Goal: Task Accomplishment & Management: Complete application form

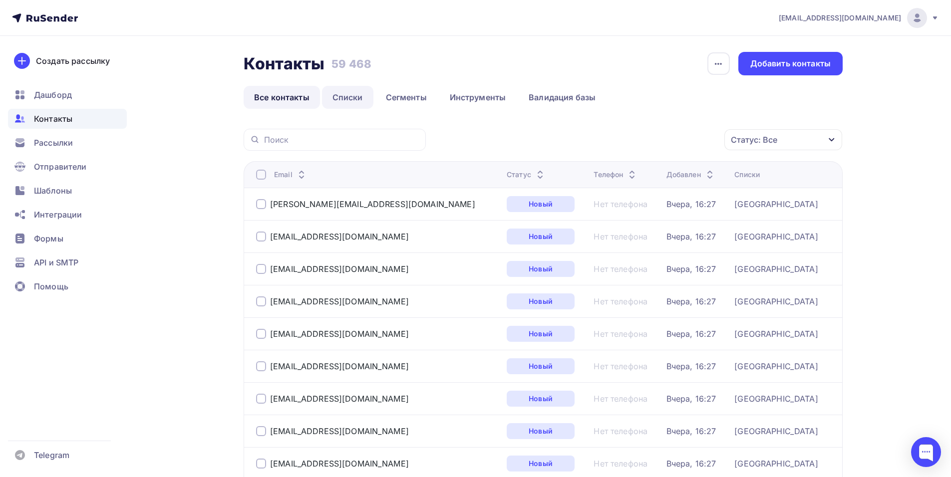
click at [334, 91] on link "Списки" at bounding box center [347, 97] width 51 height 23
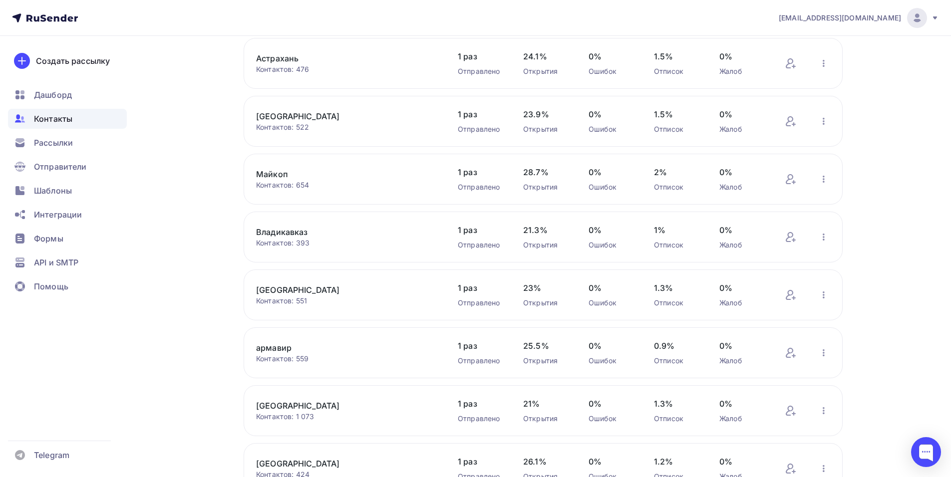
scroll to position [297, 0]
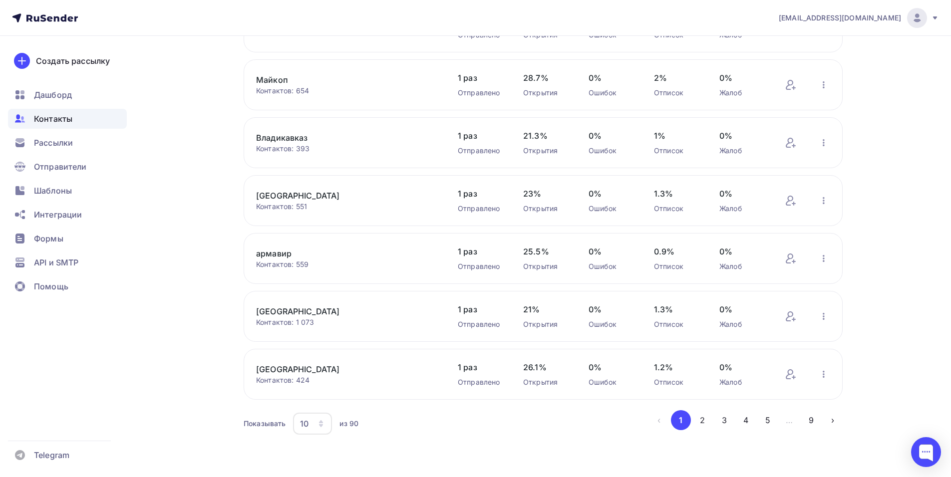
click at [315, 380] on div "10" at bounding box center [312, 424] width 39 height 22
click at [339, 380] on div "100" at bounding box center [352, 393] width 96 height 12
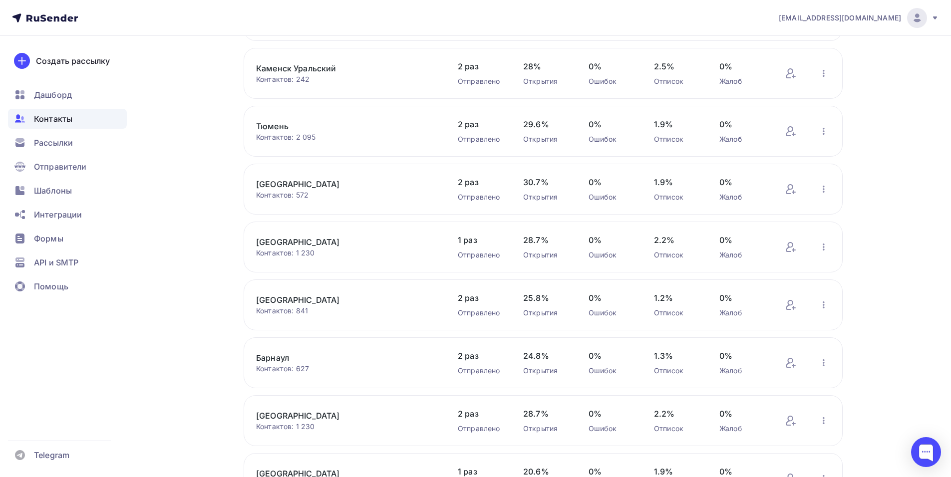
scroll to position [2842, 0]
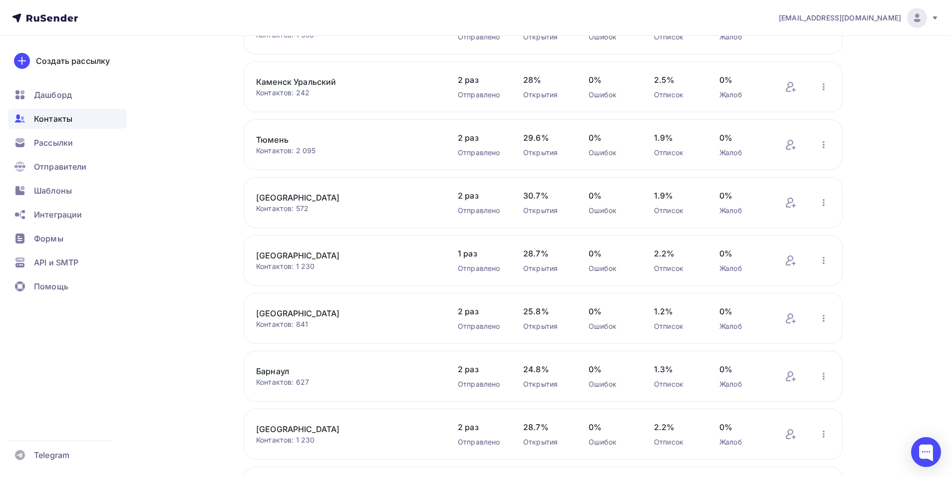
click at [301, 256] on link "[GEOGRAPHIC_DATA]" at bounding box center [341, 256] width 170 height 12
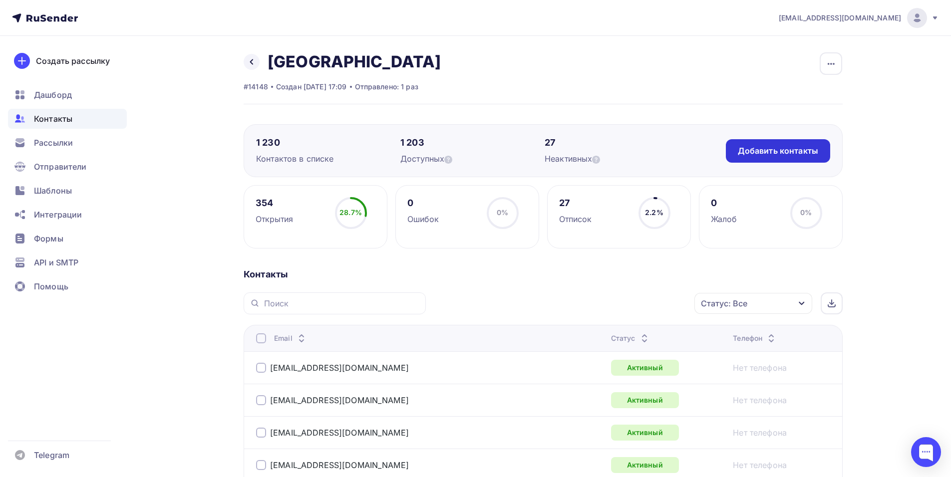
click at [651, 151] on div "Добавить контакты" at bounding box center [778, 150] width 80 height 11
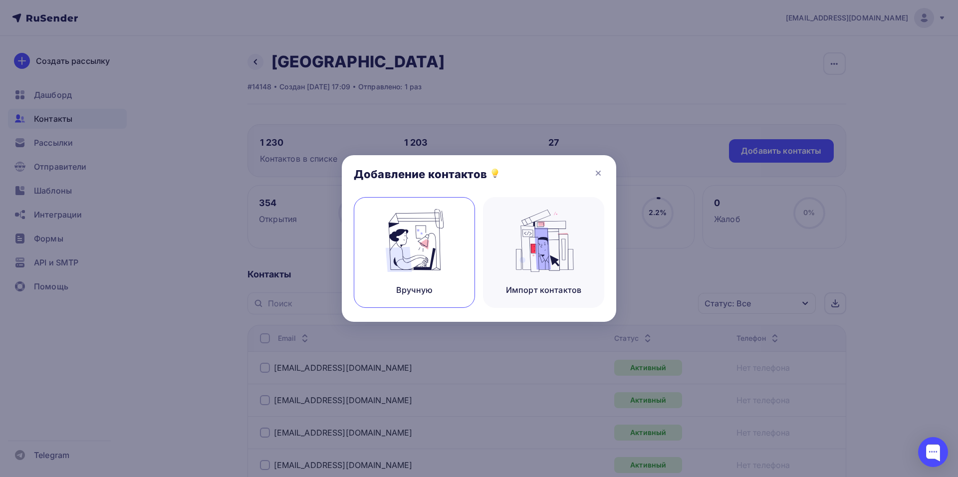
click at [434, 246] on img at bounding box center [414, 240] width 67 height 63
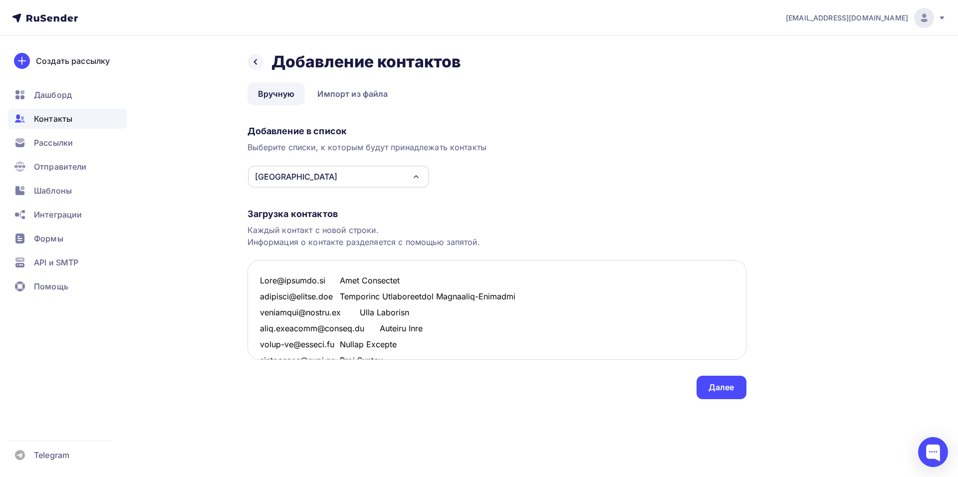
scroll to position [2976, 0]
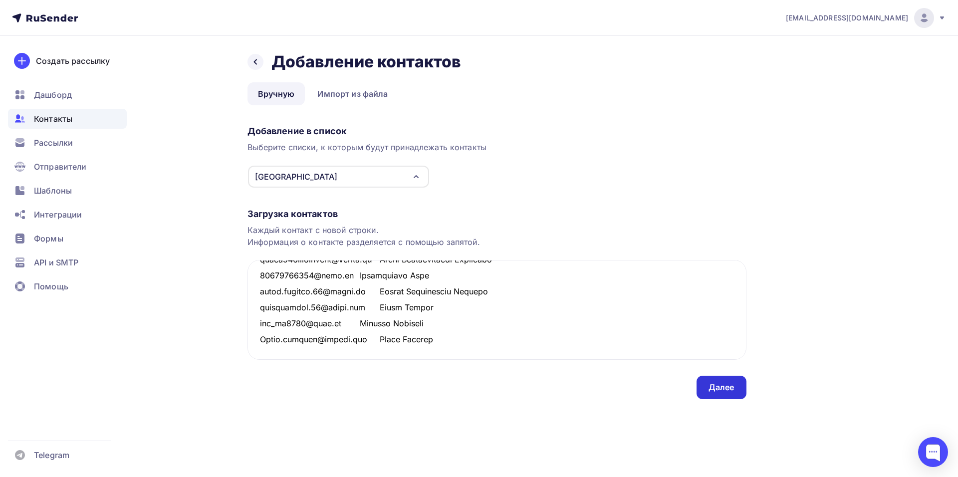
type textarea "Lore@ipsumdo.si Amet Consectet adipisci@elitse.doe Temporinc Utlaboreetdol Magn…"
click at [651, 380] on div "Далее" at bounding box center [722, 387] width 50 height 23
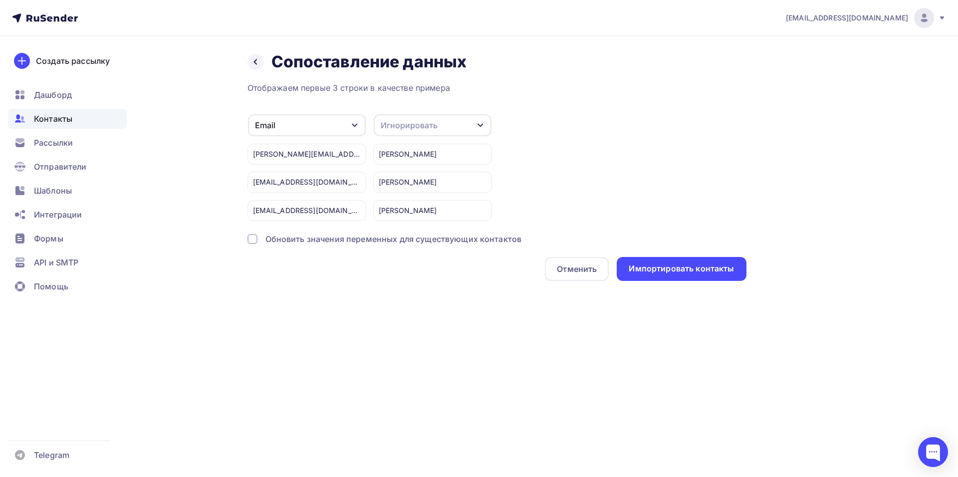
click at [429, 123] on div "Игнорировать" at bounding box center [409, 125] width 57 height 12
click at [409, 177] on div "Имя" at bounding box center [414, 178] width 58 height 12
click at [651, 270] on div "Импортировать контакты" at bounding box center [681, 268] width 105 height 11
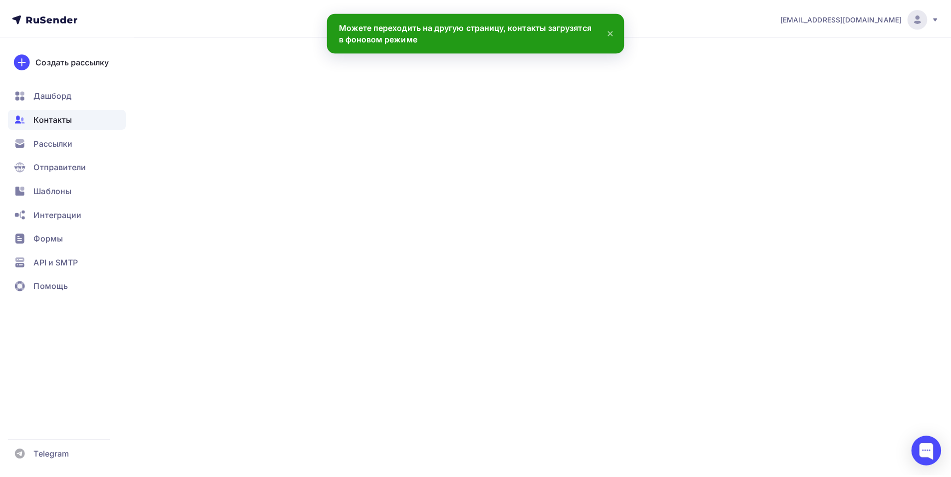
scroll to position [2991, 0]
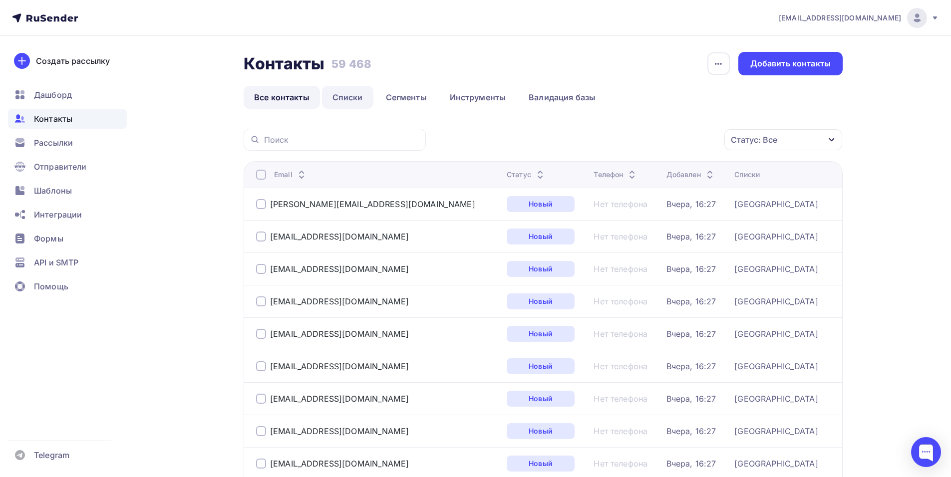
click at [355, 101] on link "Списки" at bounding box center [347, 97] width 51 height 23
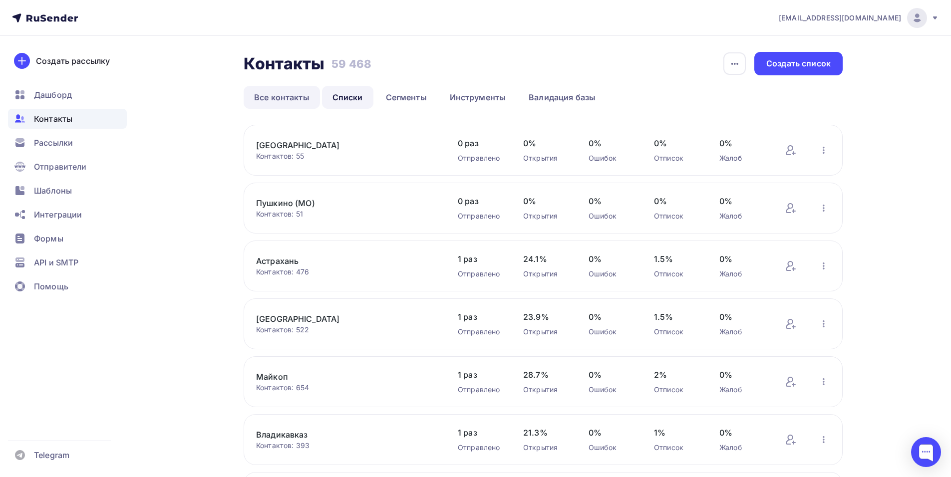
click at [288, 105] on link "Все контакты" at bounding box center [282, 97] width 76 height 23
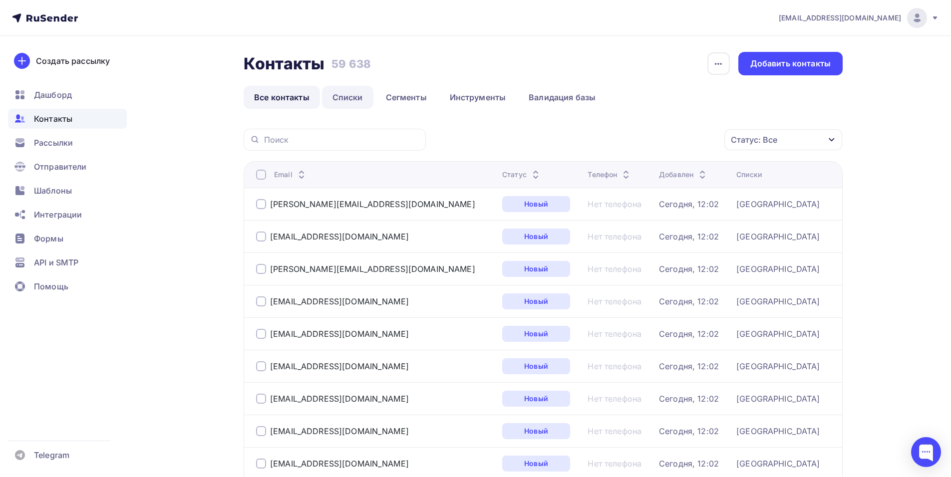
click at [339, 94] on link "Списки" at bounding box center [347, 97] width 51 height 23
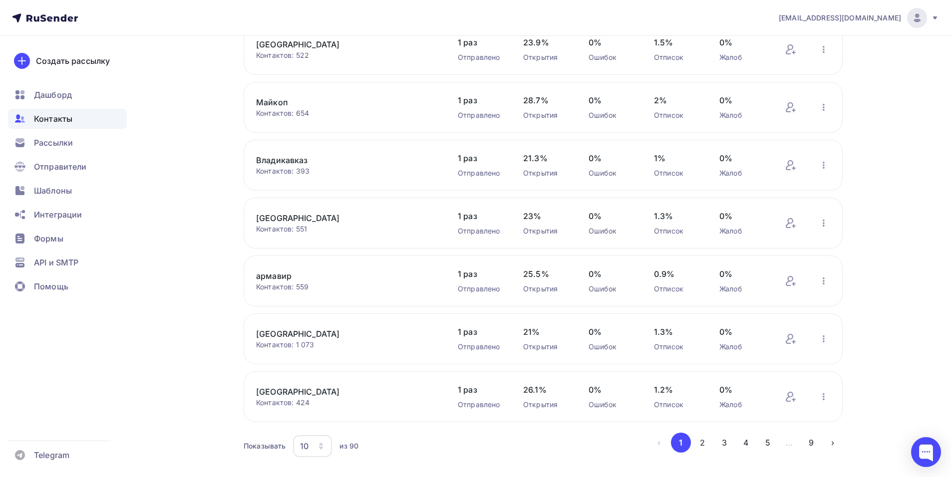
scroll to position [297, 0]
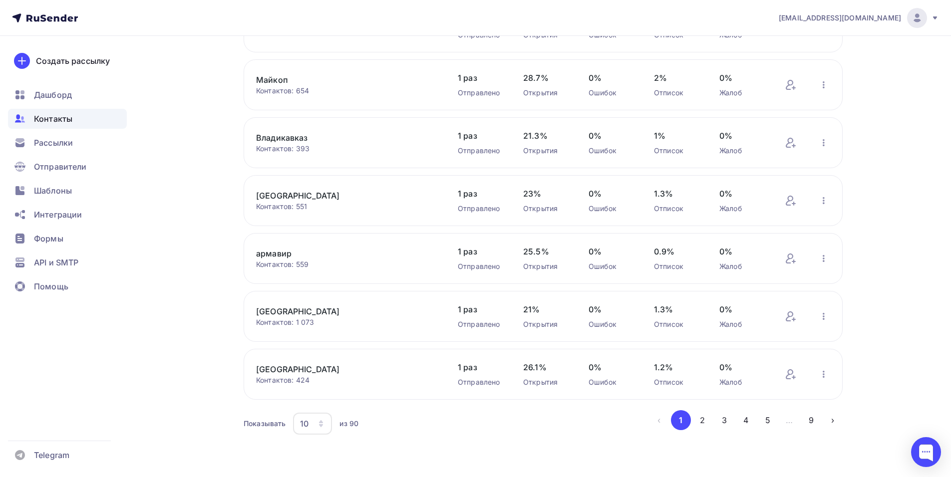
click at [316, 380] on div "10" at bounding box center [312, 424] width 39 height 22
click at [328, 380] on link "100" at bounding box center [352, 393] width 108 height 20
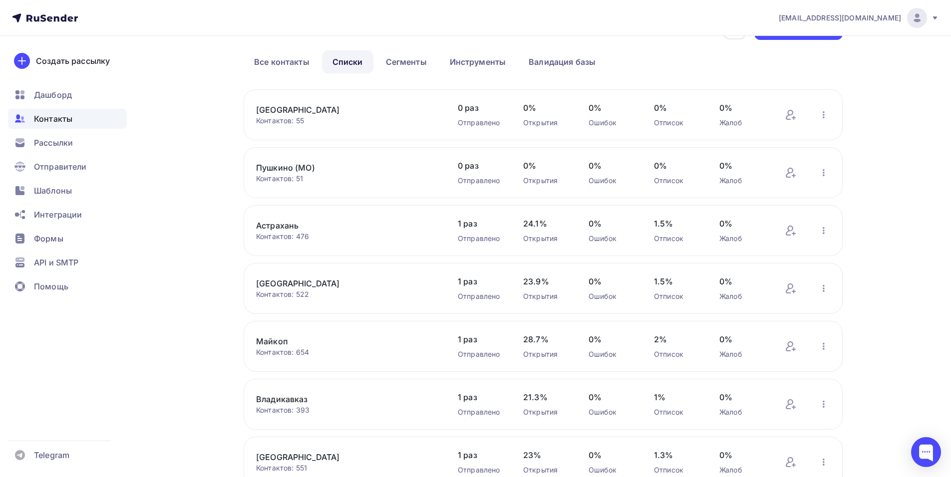
scroll to position [0, 0]
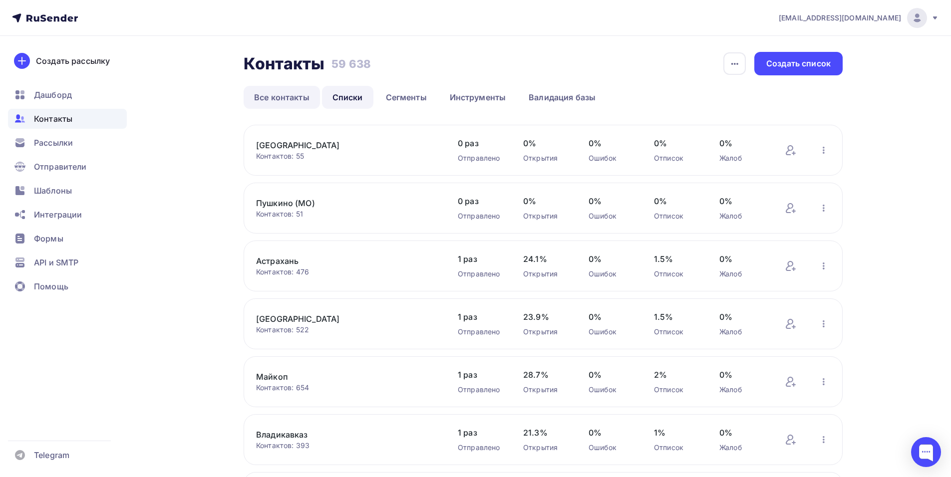
click at [277, 95] on link "Все контакты" at bounding box center [282, 97] width 76 height 23
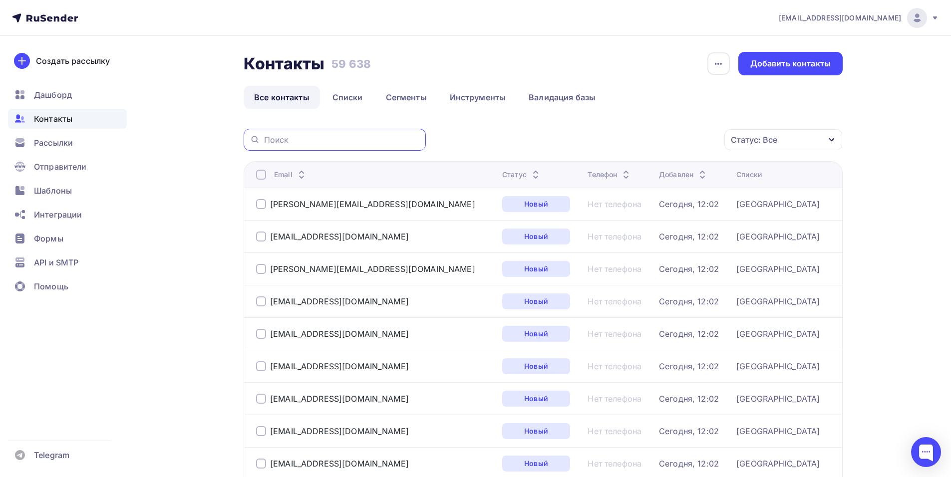
click at [387, 141] on input "text" at bounding box center [342, 139] width 156 height 11
type input "о"
click at [364, 96] on link "Списки" at bounding box center [347, 97] width 51 height 23
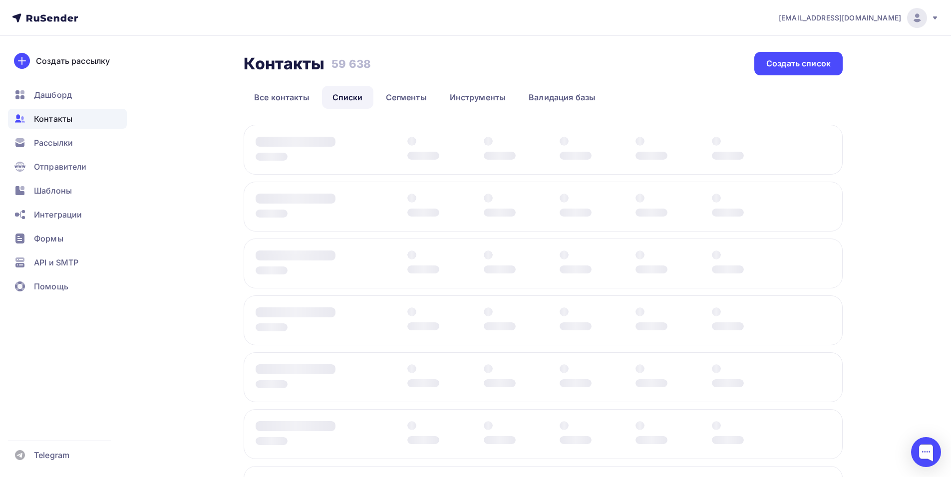
scroll to position [297, 0]
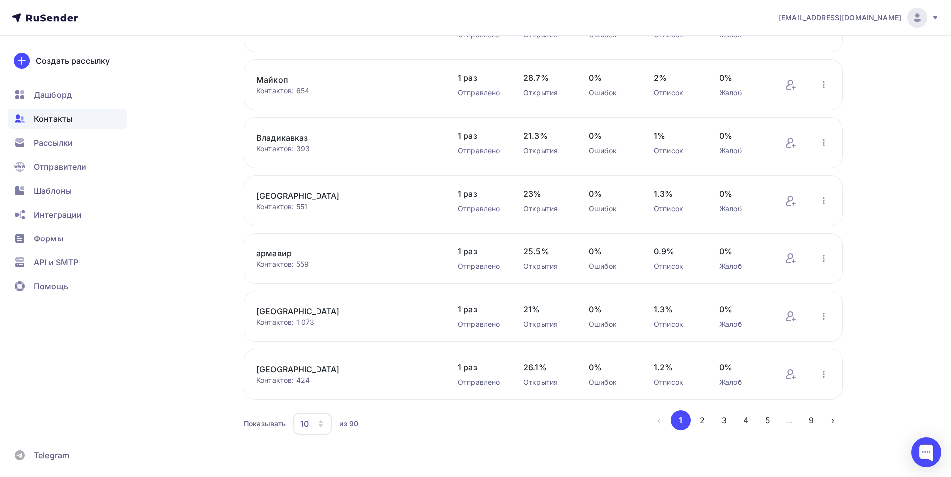
click at [322, 380] on icon "button" at bounding box center [321, 425] width 4 height 3
click at [329, 380] on div "100" at bounding box center [352, 393] width 96 height 12
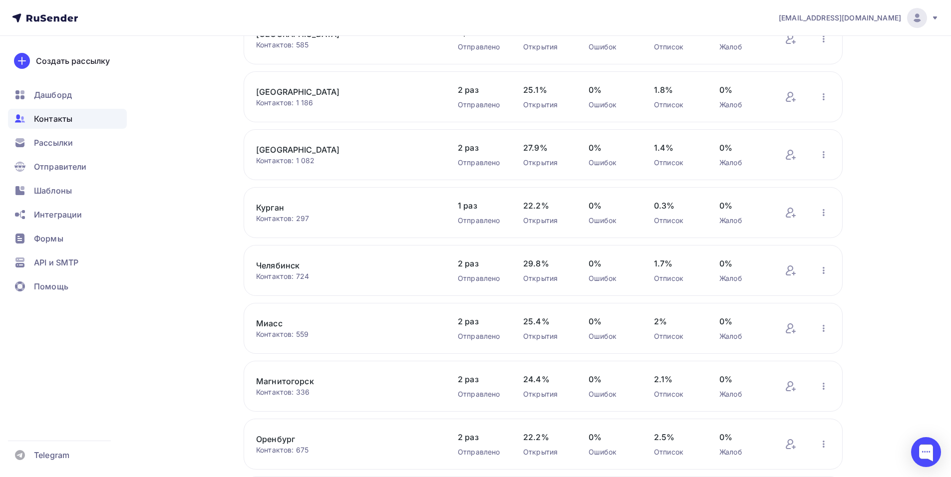
scroll to position [3381, 0]
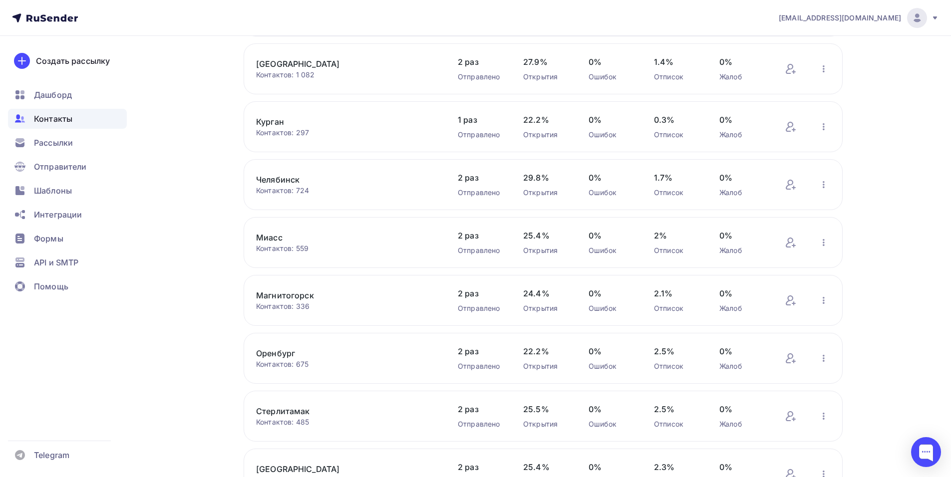
click at [272, 354] on link "Оренбург" at bounding box center [341, 353] width 170 height 12
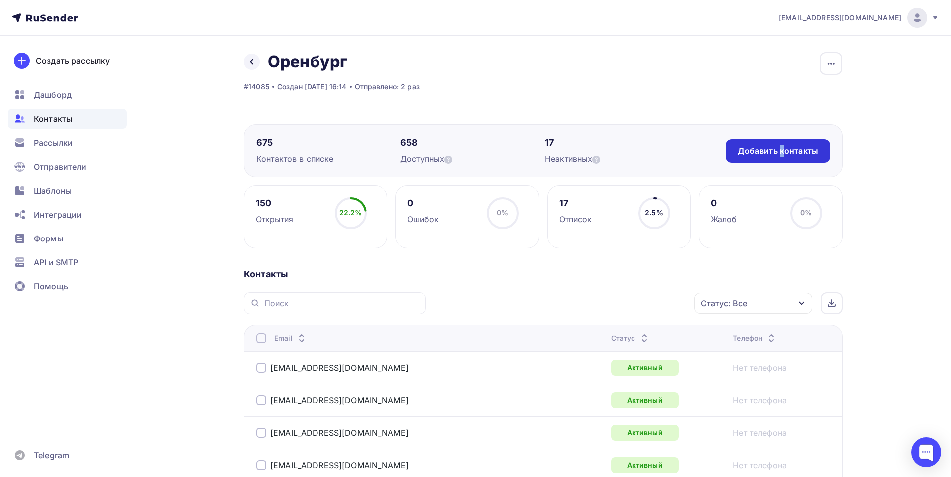
click at [651, 153] on div "Добавить контакты" at bounding box center [778, 150] width 80 height 11
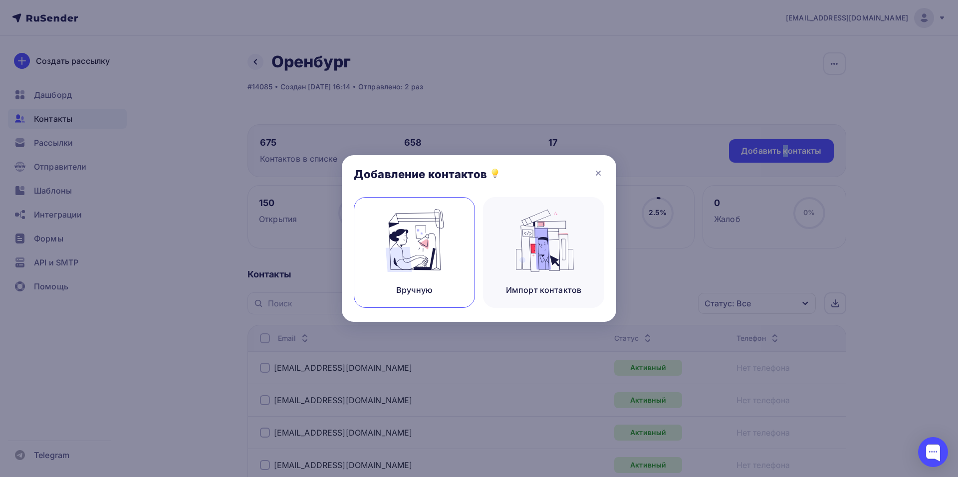
click at [428, 256] on img at bounding box center [414, 240] width 67 height 63
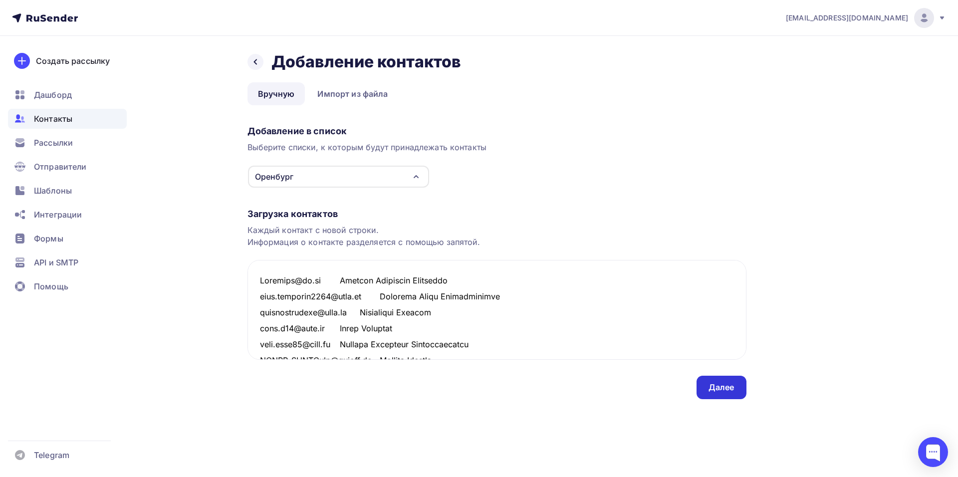
type textarea "Loremips@do.si Ametcon Adipiscin Elitseddo eius.temporin1121@utla.et Dolorema A…"
click at [651, 380] on div "Далее" at bounding box center [722, 387] width 50 height 23
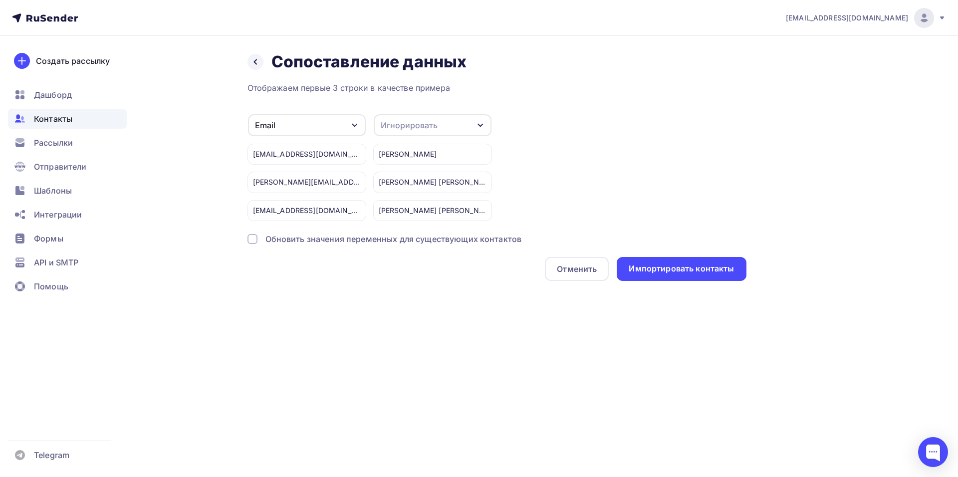
click at [403, 123] on div "Игнорировать" at bounding box center [409, 125] width 57 height 12
click at [408, 176] on div "Имя" at bounding box center [414, 178] width 58 height 12
click at [651, 266] on div "Импортировать контакты" at bounding box center [681, 268] width 105 height 11
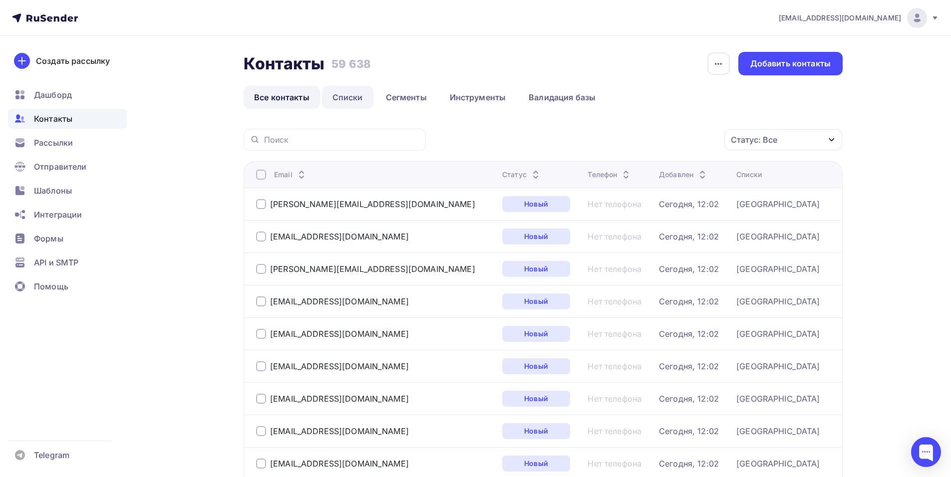
click at [354, 92] on link "Списки" at bounding box center [347, 97] width 51 height 23
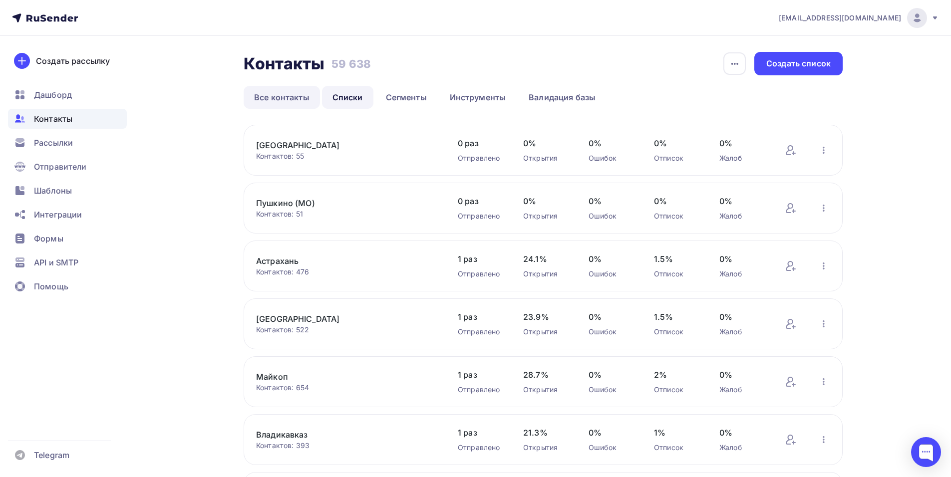
click at [299, 102] on link "Все контакты" at bounding box center [282, 97] width 76 height 23
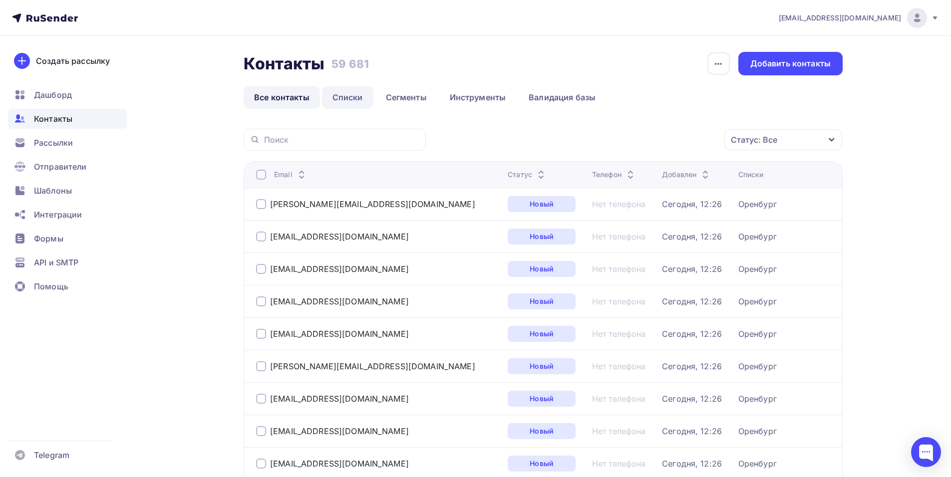
click at [363, 98] on link "Списки" at bounding box center [347, 97] width 51 height 23
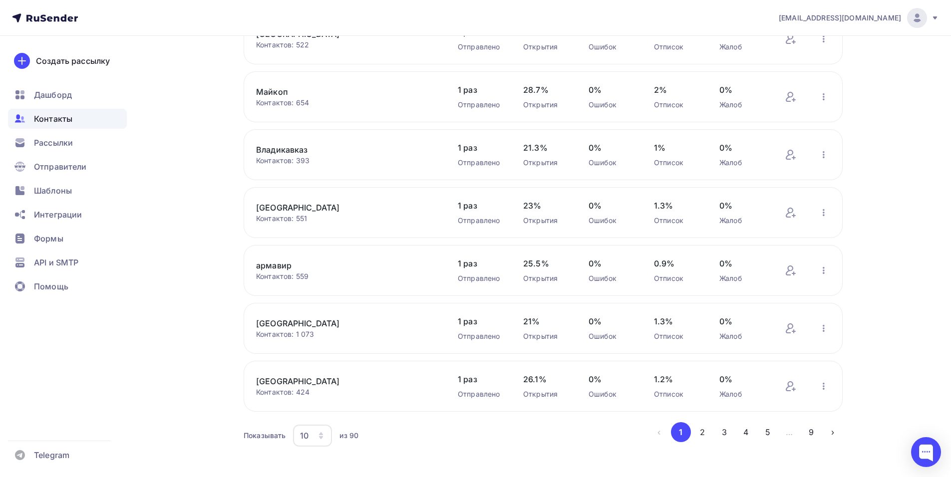
scroll to position [297, 0]
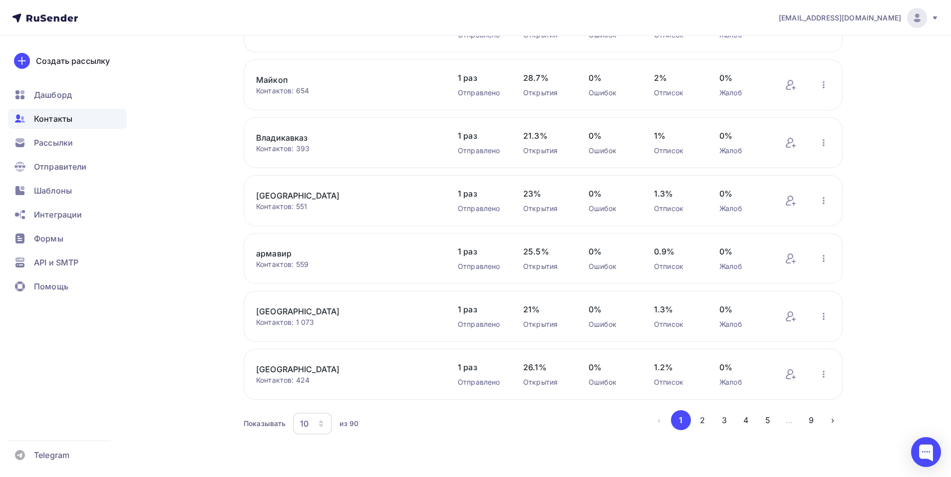
click at [325, 380] on icon "button" at bounding box center [321, 424] width 8 height 8
click at [334, 380] on div "100" at bounding box center [352, 393] width 96 height 12
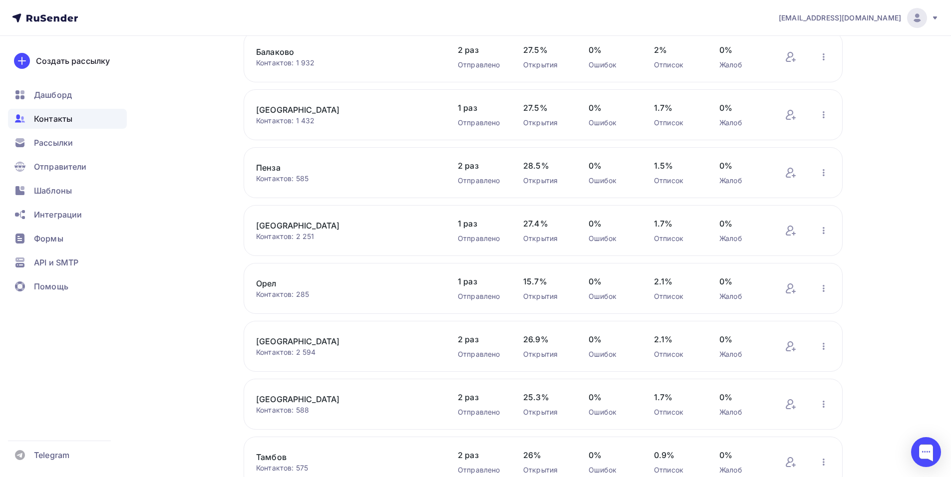
scroll to position [4142, 0]
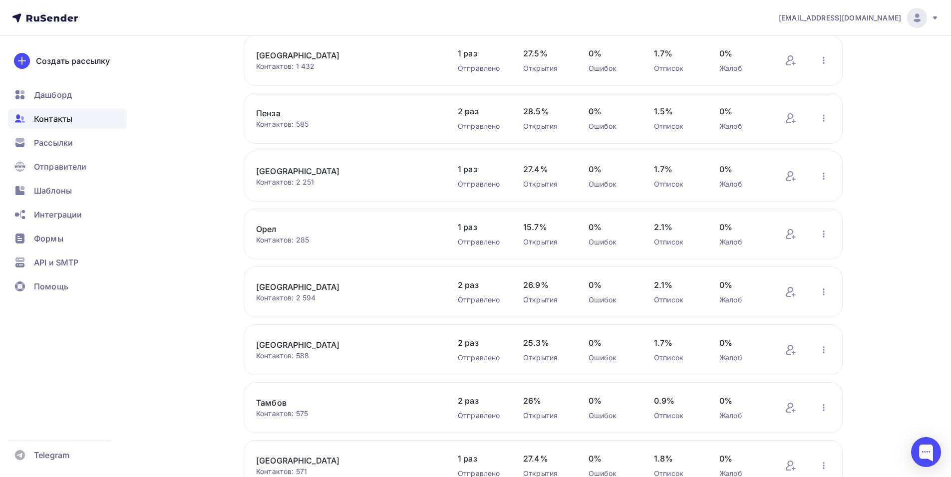
click at [270, 118] on link "Пенза" at bounding box center [341, 113] width 170 height 12
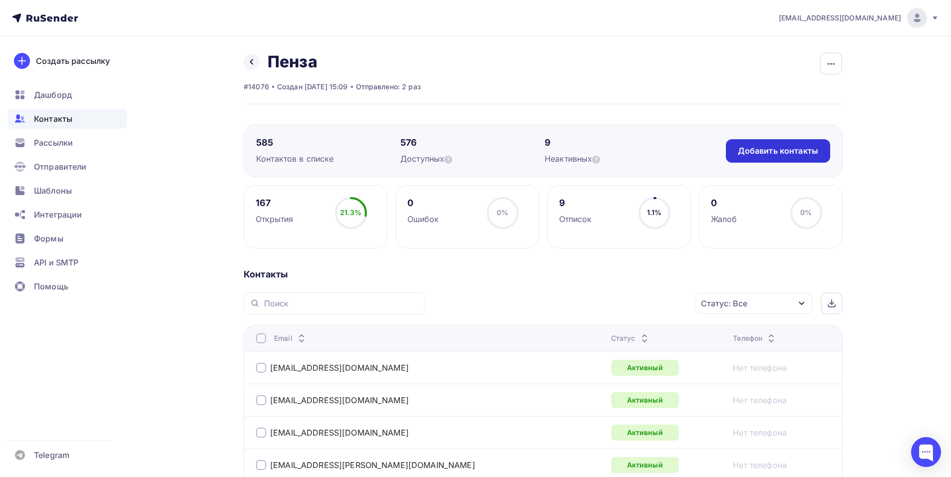
click at [651, 152] on div "Добавить контакты" at bounding box center [778, 150] width 80 height 11
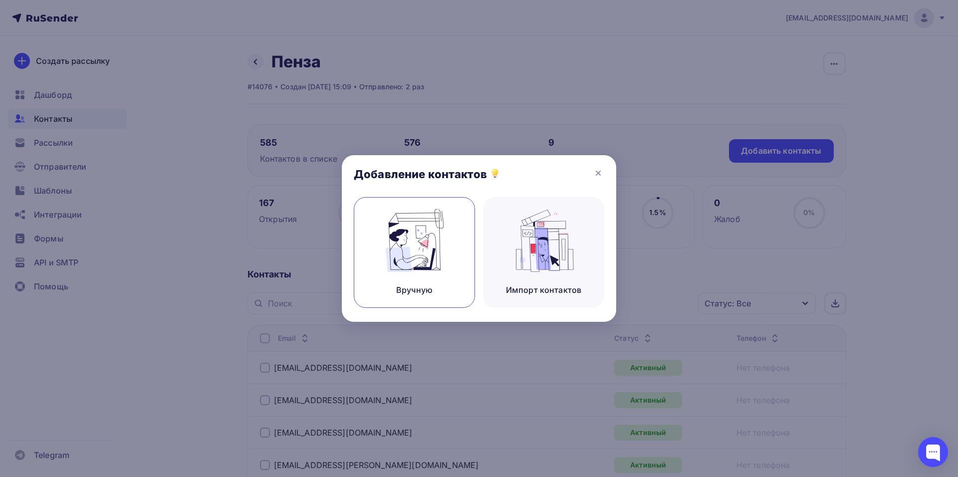
click at [391, 245] on img at bounding box center [414, 240] width 67 height 63
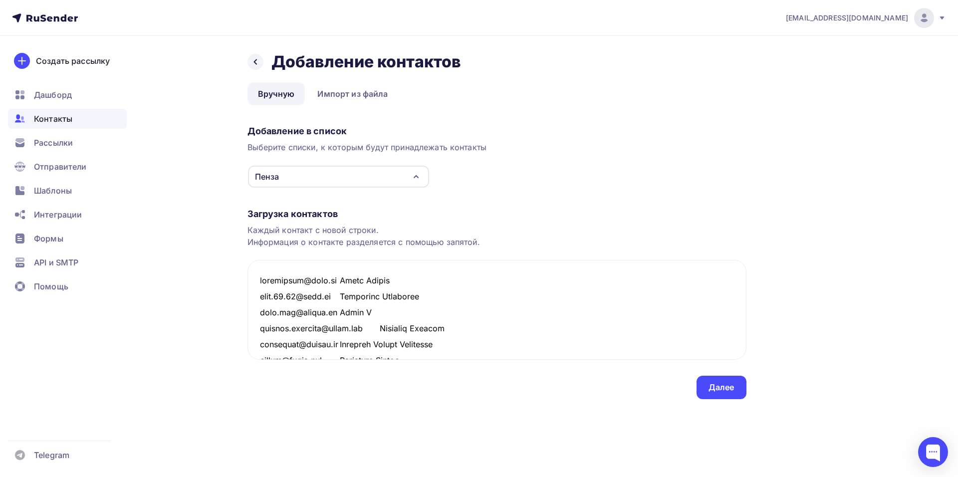
scroll to position [1810, 0]
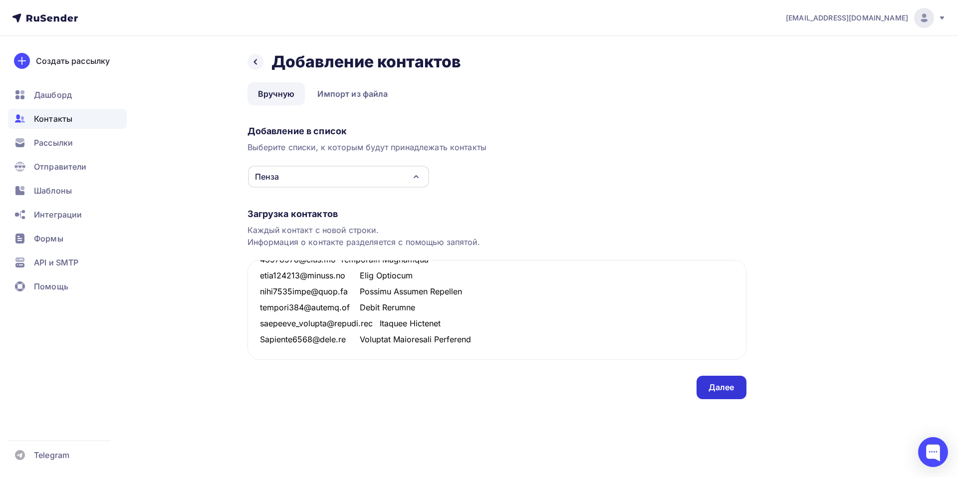
type textarea "loremipsum@dolo.si Ametc Adipis elit.58.56@sedd.ei Temporinc Utlaboree dolo.mag…"
click at [651, 380] on div "Далее" at bounding box center [722, 387] width 26 height 11
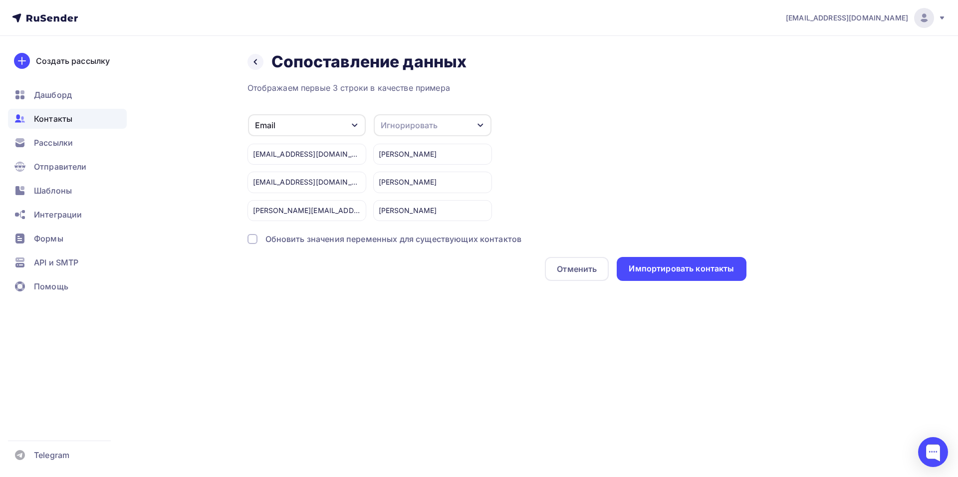
click at [452, 116] on div "Игнорировать" at bounding box center [433, 125] width 118 height 22
click at [407, 181] on div "Имя" at bounding box center [414, 178] width 58 height 12
click at [651, 268] on div "Импортировать контакты" at bounding box center [681, 268] width 105 height 11
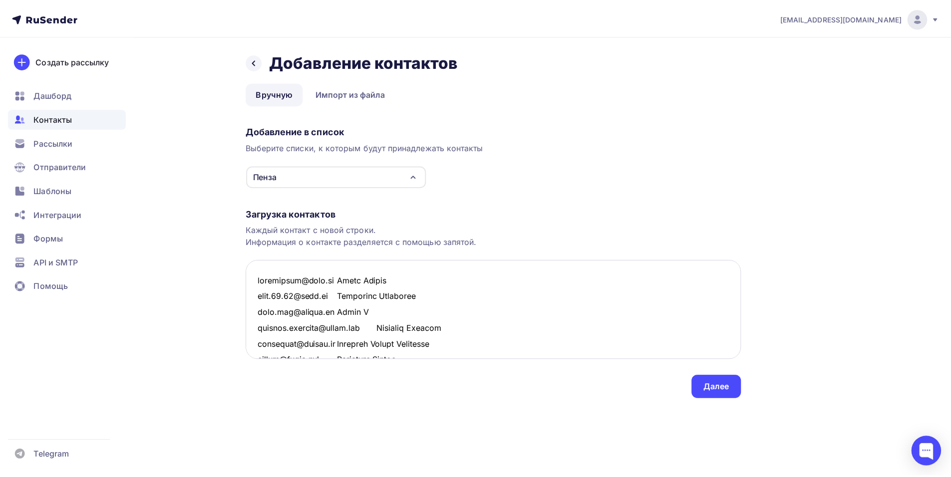
scroll to position [1825, 0]
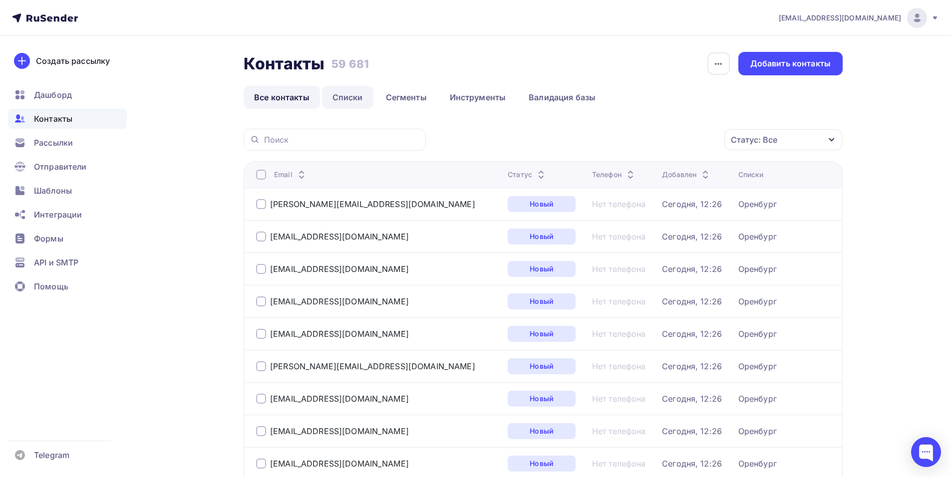
click at [336, 93] on link "Списки" at bounding box center [347, 97] width 51 height 23
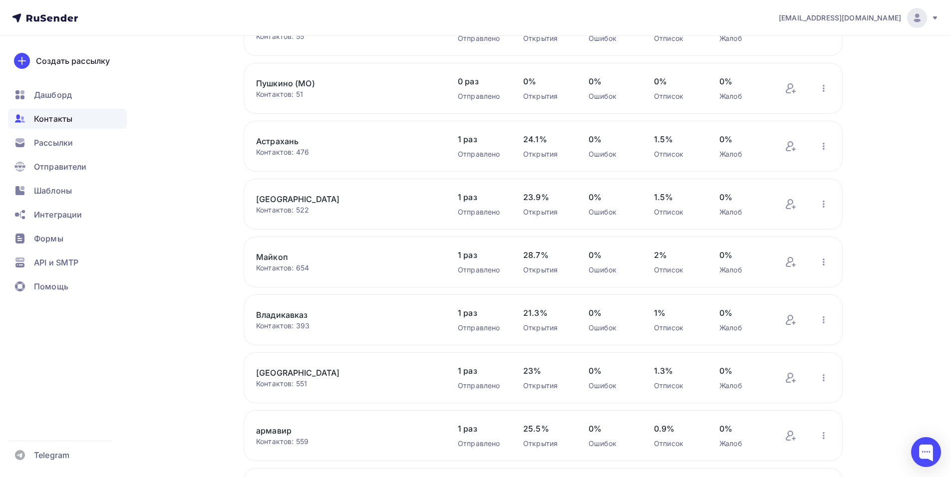
scroll to position [297, 0]
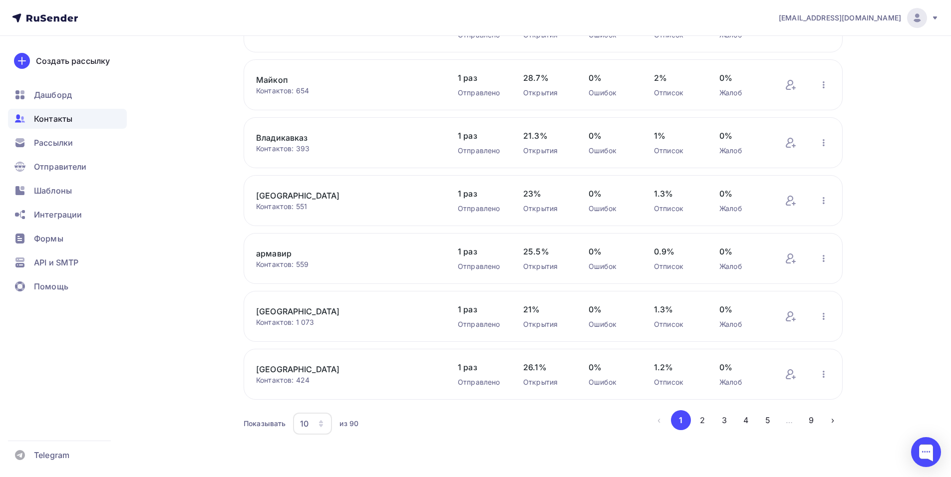
click at [319, 380] on div "10" at bounding box center [312, 424] width 39 height 22
click at [326, 380] on div "100" at bounding box center [352, 393] width 96 height 12
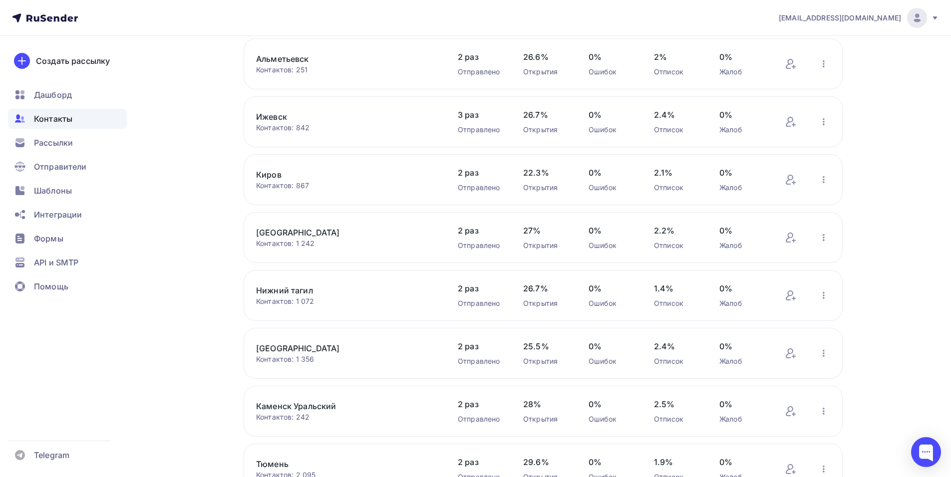
scroll to position [2543, 0]
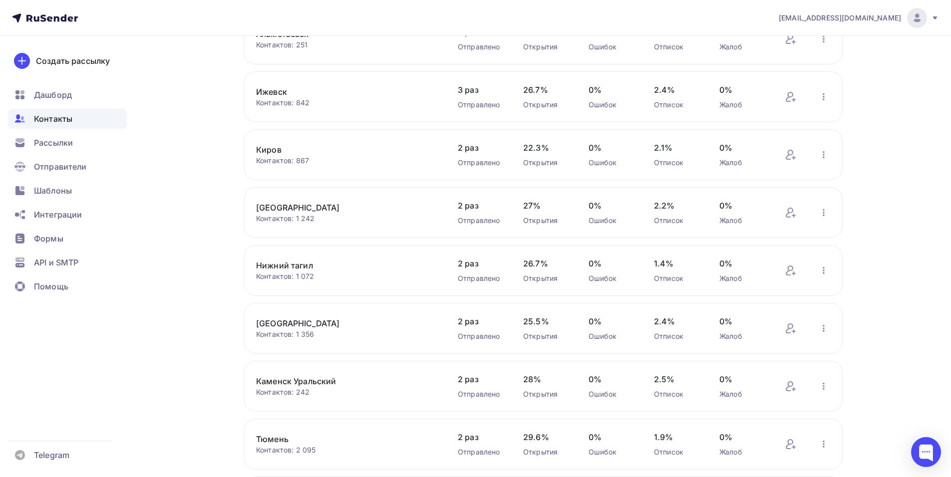
click at [266, 206] on link "[GEOGRAPHIC_DATA]" at bounding box center [341, 208] width 170 height 12
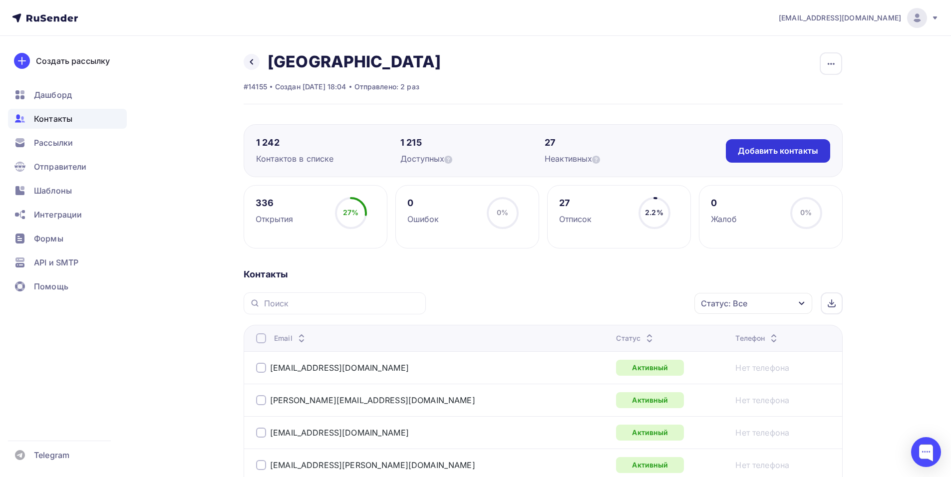
click at [651, 150] on div "Добавить контакты" at bounding box center [778, 150] width 80 height 11
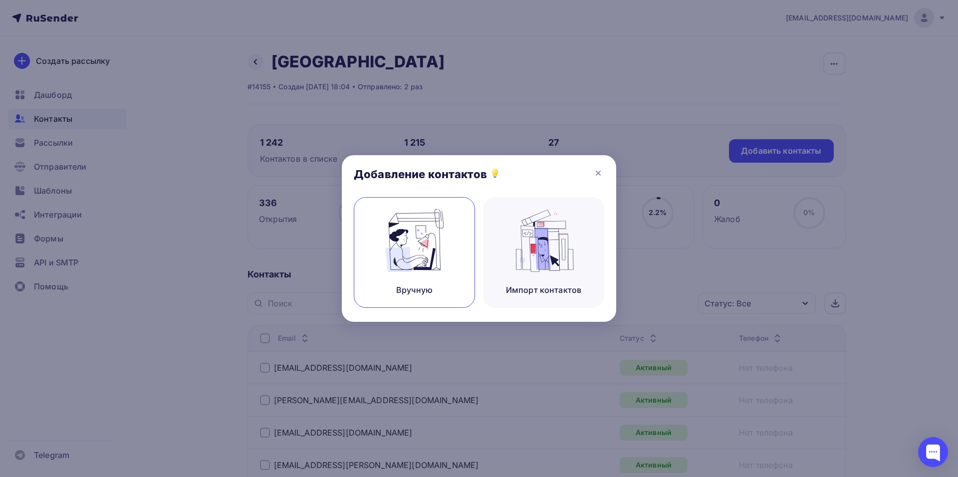
click at [397, 226] on img at bounding box center [414, 240] width 67 height 63
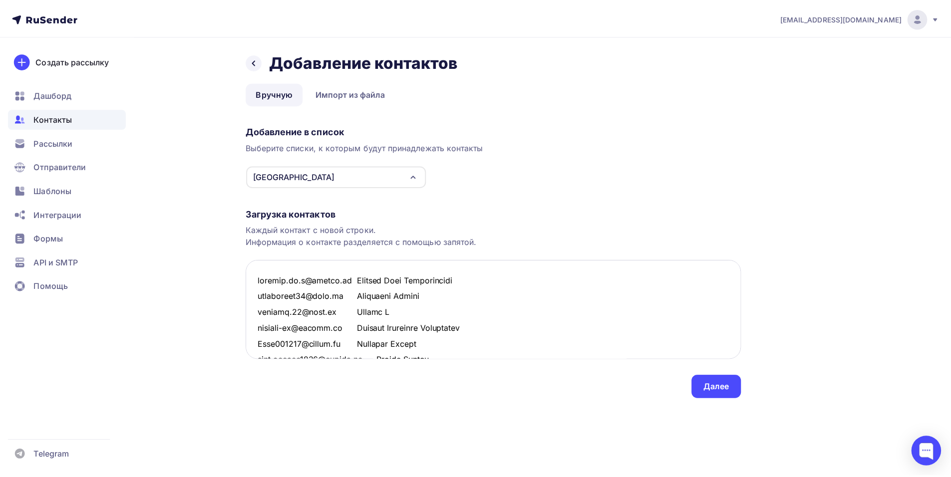
scroll to position [788, 0]
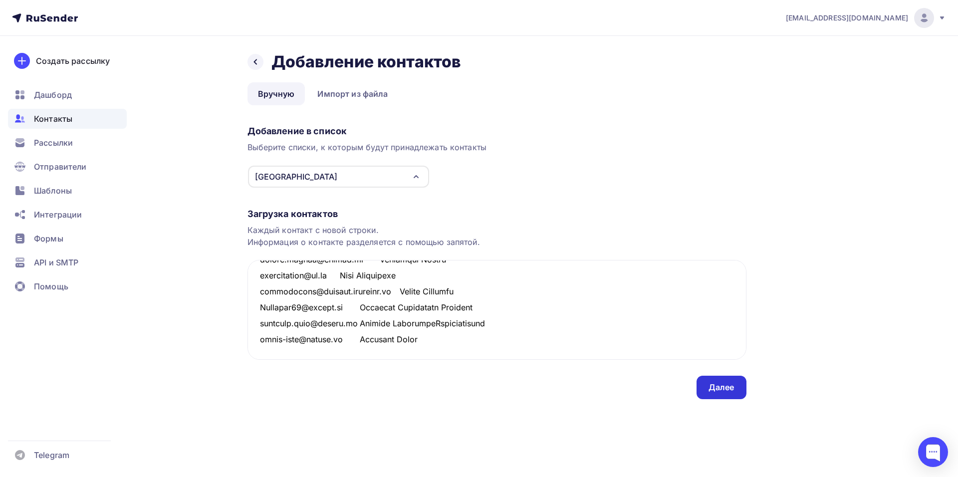
type textarea "loremip.do.s@ametco.ad Elitsed Doei Temporincidi utlaboreet29@dolo.ma Aliquaeni…"
click at [651, 380] on div "Далее" at bounding box center [722, 387] width 50 height 23
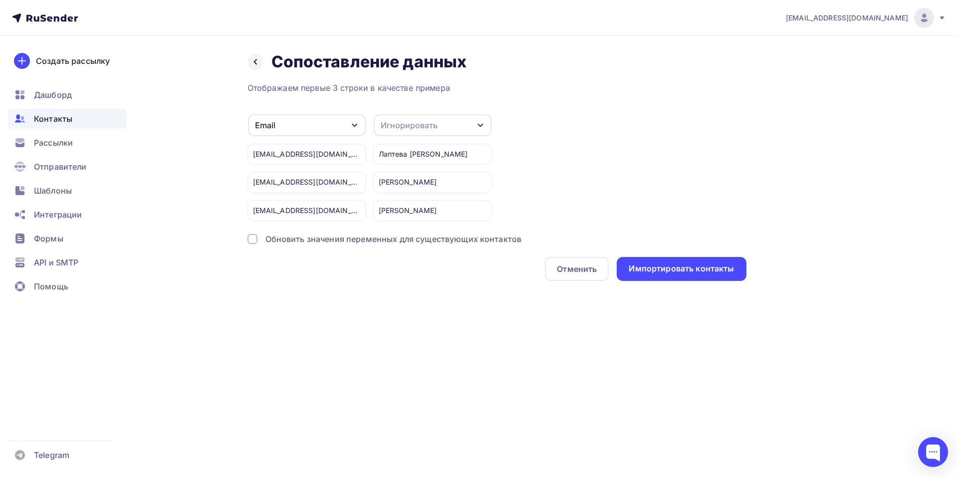
click at [427, 120] on div "Игнорировать" at bounding box center [409, 125] width 57 height 12
click at [421, 176] on div "Имя" at bounding box center [414, 178] width 58 height 12
click at [651, 285] on div "Назад Сопоставление данных Сопоставление данных Отображаем первые 3 строки в ка…" at bounding box center [479, 178] width 818 height 285
click at [651, 276] on div "Импортировать контакты" at bounding box center [681, 269] width 129 height 24
